Goal: Task Accomplishment & Management: Use online tool/utility

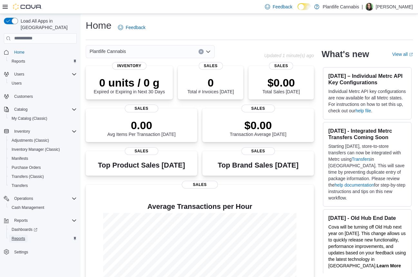
click at [22, 235] on span "Reports" at bounding box center [19, 238] width 14 height 8
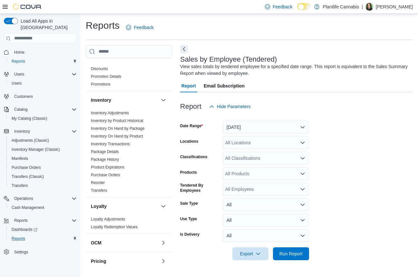
scroll to position [111, 0]
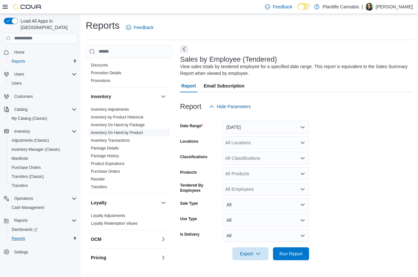
click at [147, 129] on span "Inventory On Hand by Product" at bounding box center [129, 133] width 82 height 8
click at [143, 131] on link "Inventory On Hand by Product" at bounding box center [117, 132] width 52 height 5
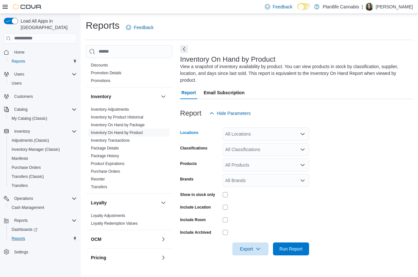
click at [244, 132] on div "All Locations" at bounding box center [266, 133] width 86 height 13
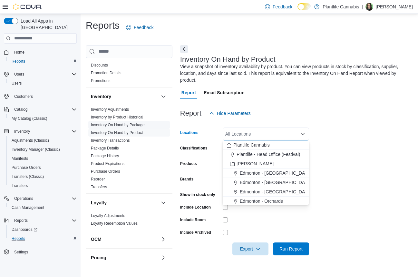
click at [141, 124] on link "Inventory On Hand by Package" at bounding box center [118, 125] width 54 height 5
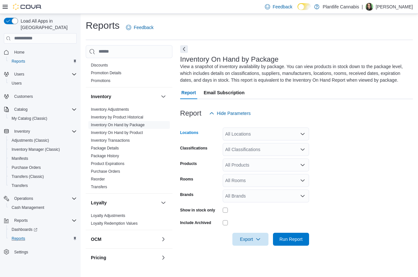
click at [235, 140] on div "All Locations" at bounding box center [266, 133] width 86 height 13
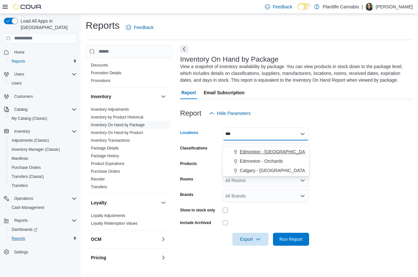
type input "***"
click at [253, 150] on span "Edmonton - [GEOGRAPHIC_DATA]" at bounding box center [276, 151] width 72 height 6
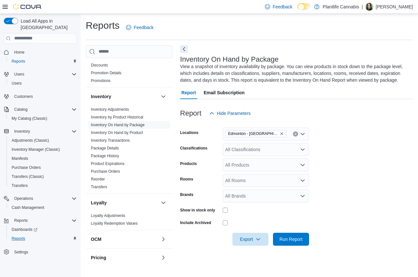
drag, startPoint x: 348, startPoint y: 170, endPoint x: 244, endPoint y: 171, distance: 103.9
click at [348, 170] on form "Locations [GEOGRAPHIC_DATA] - Harvest Pointe Classifications All Classification…" at bounding box center [296, 183] width 233 height 126
click at [242, 171] on div "All Products" at bounding box center [266, 164] width 86 height 13
click at [333, 171] on form "Locations [GEOGRAPHIC_DATA] - Harvest Pointe Classifications All Classification…" at bounding box center [296, 183] width 233 height 126
click at [254, 187] on div "All Rooms" at bounding box center [266, 180] width 86 height 13
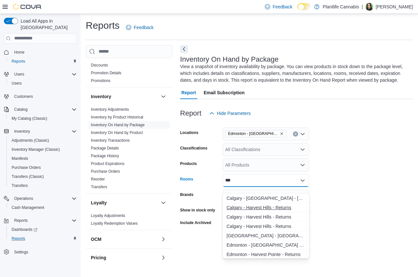
scroll to position [38, 0]
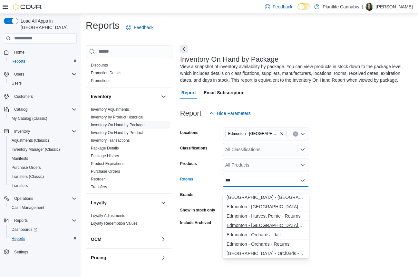
type input "***"
click at [284, 224] on span "Edmonton - [GEOGRAPHIC_DATA] - Sales Floor" at bounding box center [266, 225] width 79 height 6
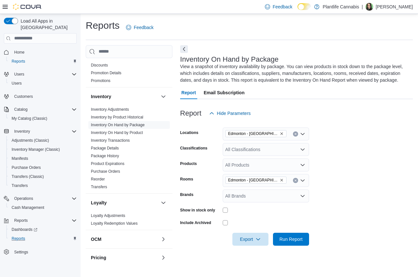
click at [345, 192] on form "Locations [GEOGRAPHIC_DATA] - Harvest Pointe Classifications All Classification…" at bounding box center [296, 183] width 233 height 126
drag, startPoint x: 299, startPoint y: 244, endPoint x: 277, endPoint y: 95, distance: 150.2
click at [299, 242] on span "Run Report" at bounding box center [291, 239] width 23 height 6
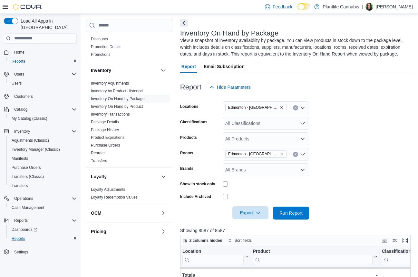
scroll to position [27, 0]
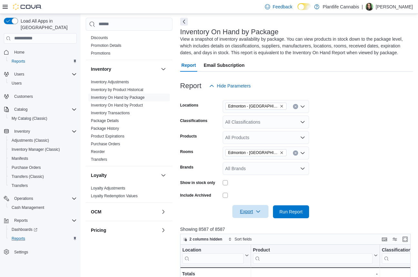
click at [256, 217] on span "Export" at bounding box center [250, 211] width 28 height 13
click at [261, 230] on span "Export to Excel" at bounding box center [250, 231] width 29 height 5
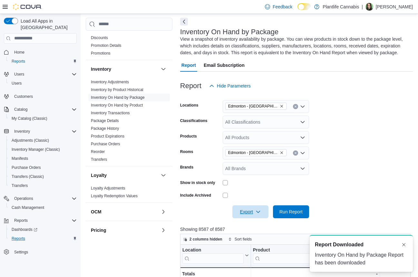
scroll to position [0, 0]
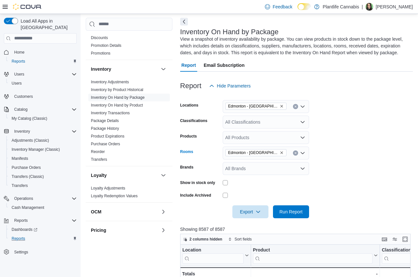
drag, startPoint x: 283, startPoint y: 159, endPoint x: 284, endPoint y: 127, distance: 32.3
click at [283, 154] on icon "Remove Edmonton - Harvest Pointe - Sales Floor from selection in this group" at bounding box center [282, 153] width 4 height 4
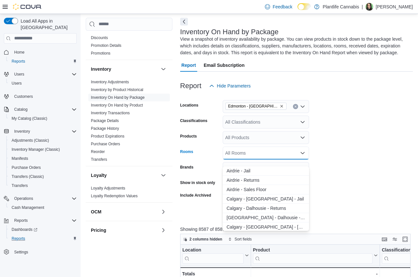
click at [284, 110] on span "Edmonton - [GEOGRAPHIC_DATA]" at bounding box center [255, 106] width 61 height 7
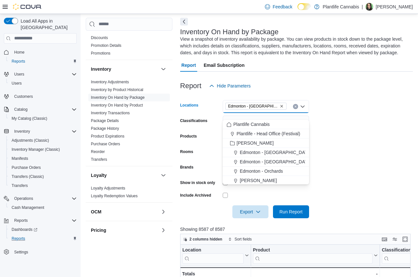
click at [283, 108] on icon "Remove Edmonton - Harvest Pointe from selection in this group" at bounding box center [282, 106] width 4 height 4
click at [280, 113] on div "All Locations Combo box. Selected. Combo box input. All Locations. Type some te…" at bounding box center [266, 106] width 86 height 13
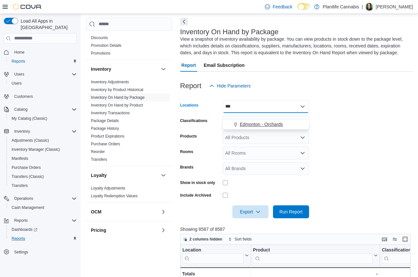
type input "***"
click at [295, 123] on div "Edmonton - Orchards" at bounding box center [266, 124] width 79 height 6
drag, startPoint x: 329, startPoint y: 139, endPoint x: 265, endPoint y: 151, distance: 64.9
click at [329, 139] on form "Locations [GEOGRAPHIC_DATA] - Orchards Classifications All Classifications Prod…" at bounding box center [296, 155] width 233 height 126
click at [243, 159] on div "All Rooms" at bounding box center [266, 152] width 86 height 13
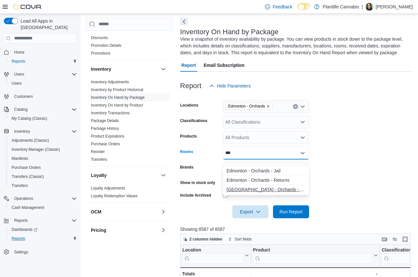
type input "***"
click at [259, 188] on span "[GEOGRAPHIC_DATA] - Orchards - Sales Floor" at bounding box center [266, 189] width 79 height 6
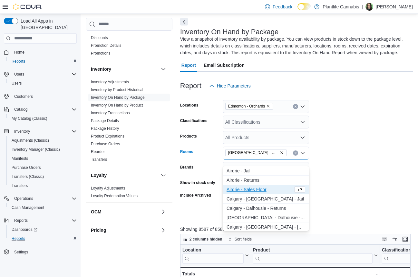
drag, startPoint x: 317, startPoint y: 206, endPoint x: 311, endPoint y: 209, distance: 6.6
click at [317, 206] on form "Locations [GEOGRAPHIC_DATA] - Orchards Classifications All Classifications Prod…" at bounding box center [296, 155] width 233 height 126
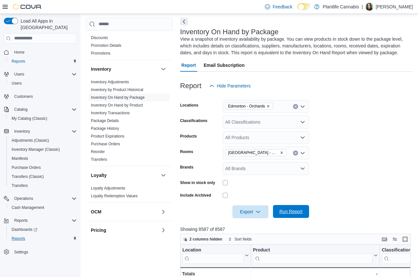
click at [302, 213] on span "Run Report" at bounding box center [291, 211] width 28 height 13
click at [258, 218] on span "Export" at bounding box center [250, 211] width 28 height 13
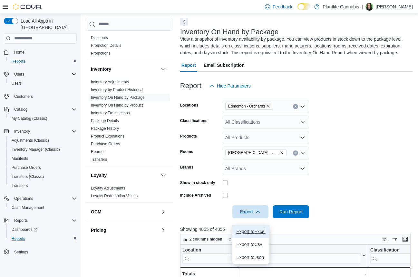
click at [257, 231] on span "Export to Excel" at bounding box center [250, 231] width 29 height 5
click at [247, 216] on span "Export" at bounding box center [250, 211] width 28 height 13
click at [250, 232] on span "Export to Excel" at bounding box center [250, 231] width 29 height 5
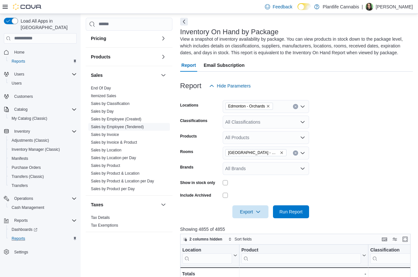
click at [131, 126] on link "Sales by Employee (Tendered)" at bounding box center [117, 126] width 53 height 5
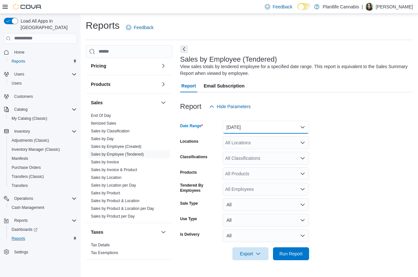
drag, startPoint x: 245, startPoint y: 124, endPoint x: 245, endPoint y: 132, distance: 7.7
click at [245, 124] on button "[DATE]" at bounding box center [266, 127] width 86 height 13
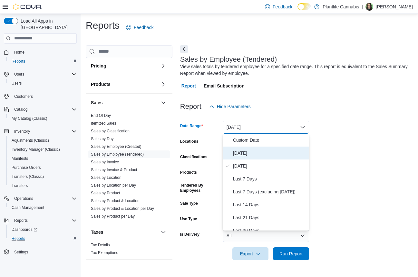
click at [240, 153] on span "[DATE]" at bounding box center [270, 153] width 74 height 8
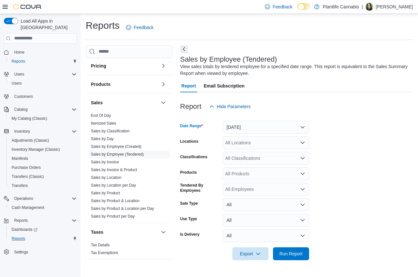
click at [246, 144] on div "All Locations" at bounding box center [266, 142] width 86 height 13
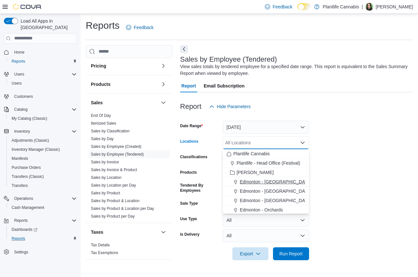
click at [279, 180] on span "Edmonton - [GEOGRAPHIC_DATA]" at bounding box center [276, 181] width 72 height 6
drag, startPoint x: 278, startPoint y: 200, endPoint x: 282, endPoint y: 202, distance: 4.3
click at [278, 200] on span "Edmonton - Orchards" at bounding box center [261, 200] width 43 height 6
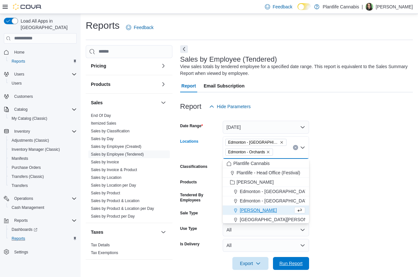
click at [295, 260] on span "Run Report" at bounding box center [291, 263] width 28 height 13
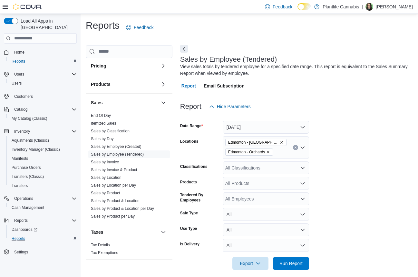
click at [183, 50] on button "Next" at bounding box center [184, 49] width 8 height 8
